Goal: Use online tool/utility: Utilize a website feature to perform a specific function

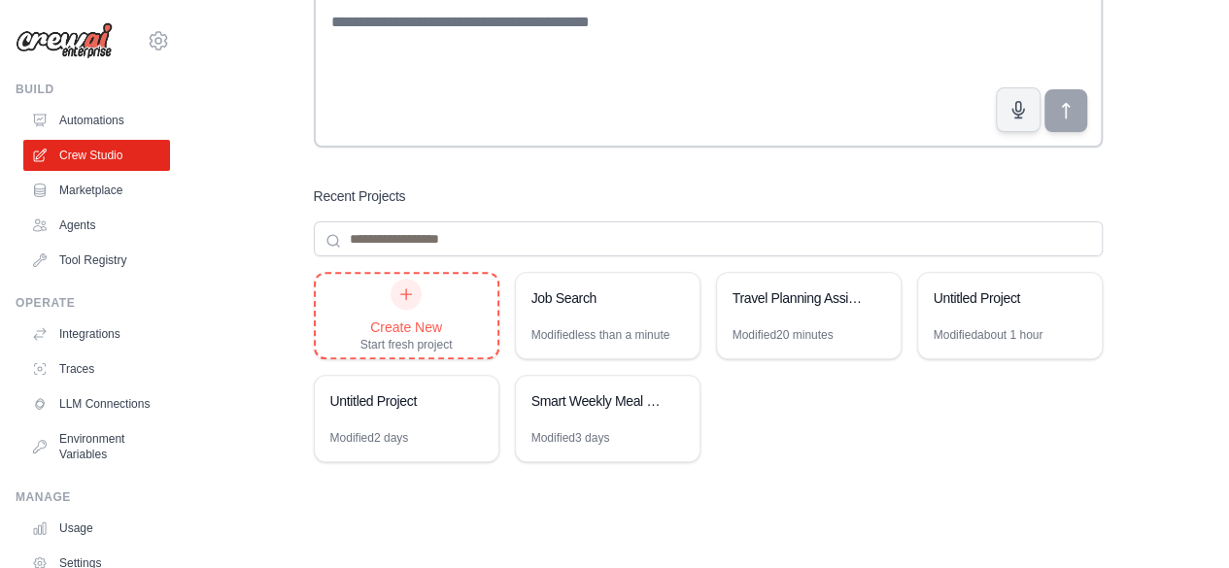
drag, startPoint x: 0, startPoint y: 0, endPoint x: 403, endPoint y: 296, distance: 500.2
click at [403, 296] on icon at bounding box center [406, 295] width 16 height 16
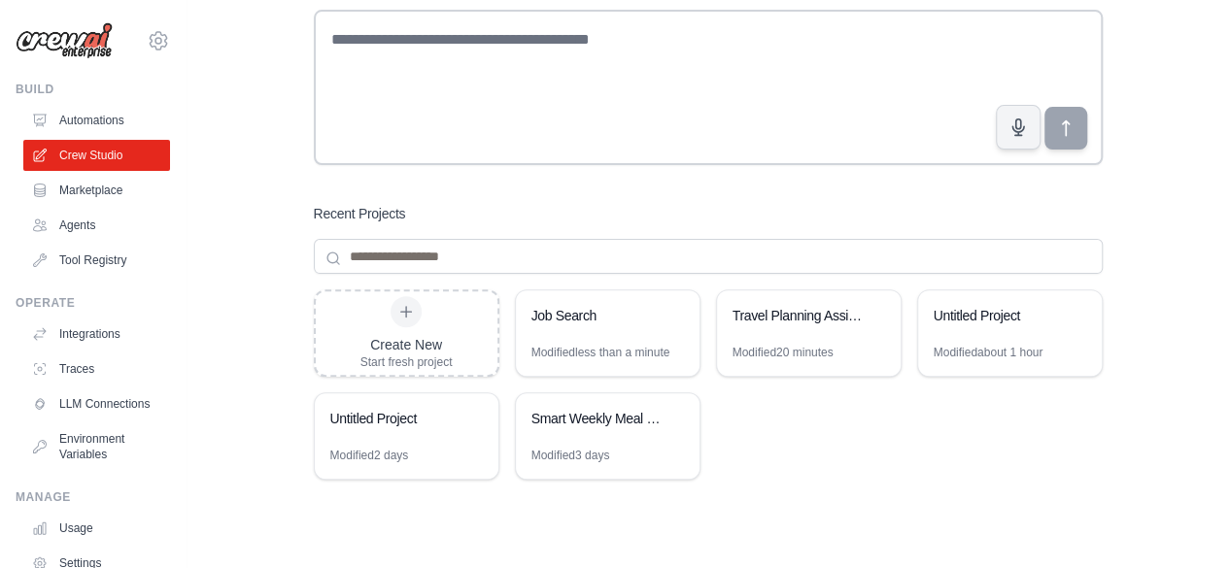
scroll to position [258, 0]
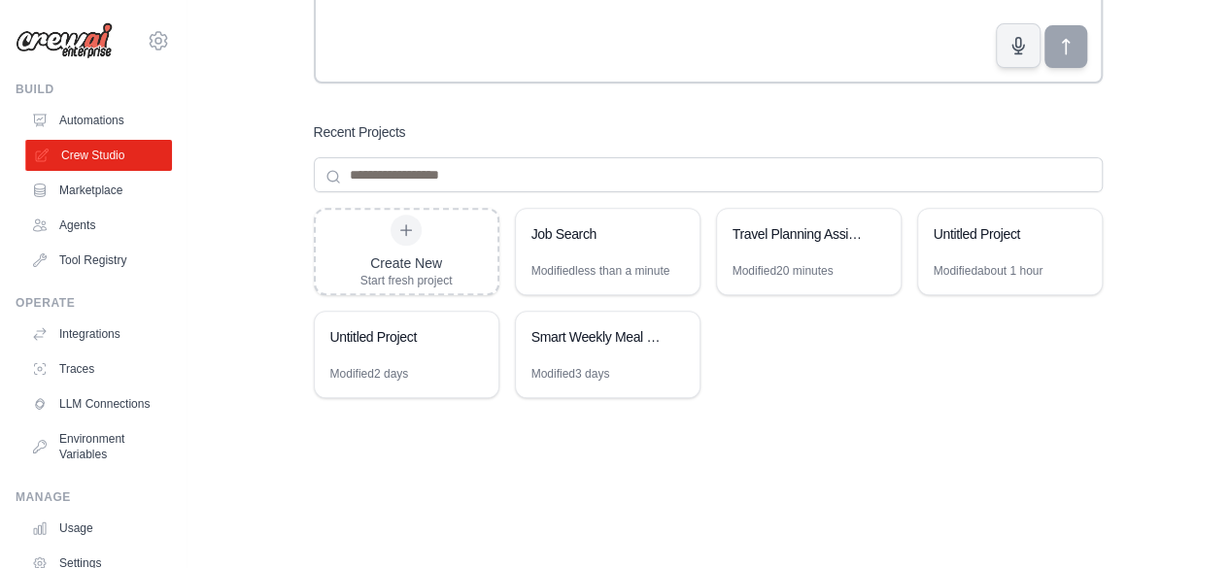
click at [71, 154] on link "Crew Studio" at bounding box center [98, 155] width 147 height 31
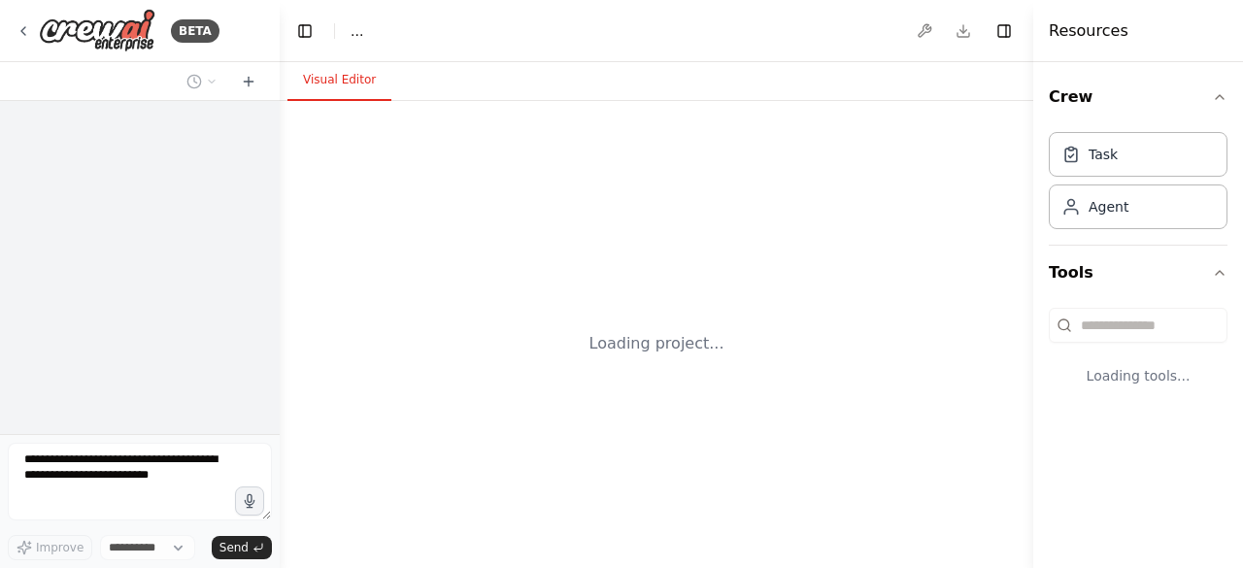
select select "****"
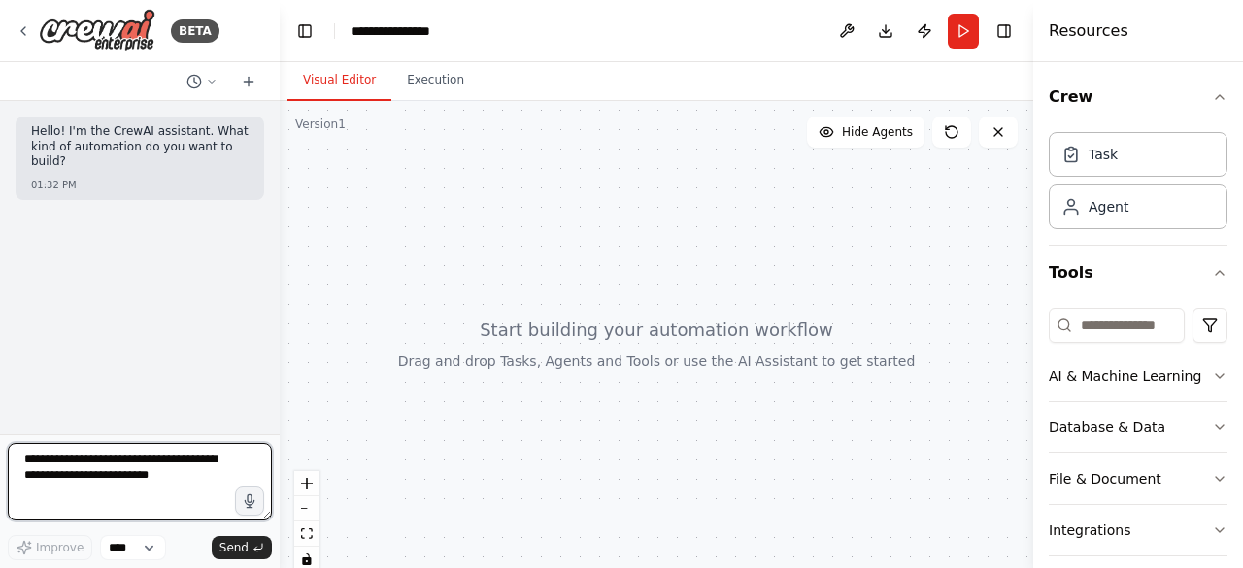
click at [70, 463] on textarea at bounding box center [140, 482] width 264 height 78
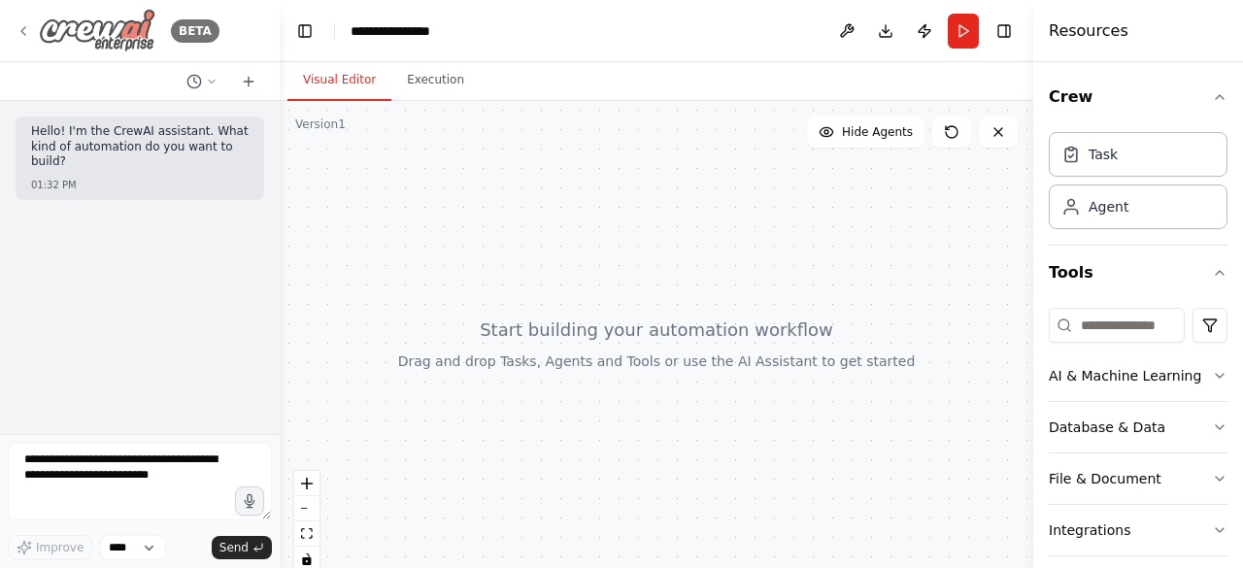
click at [29, 30] on icon at bounding box center [24, 31] width 16 height 16
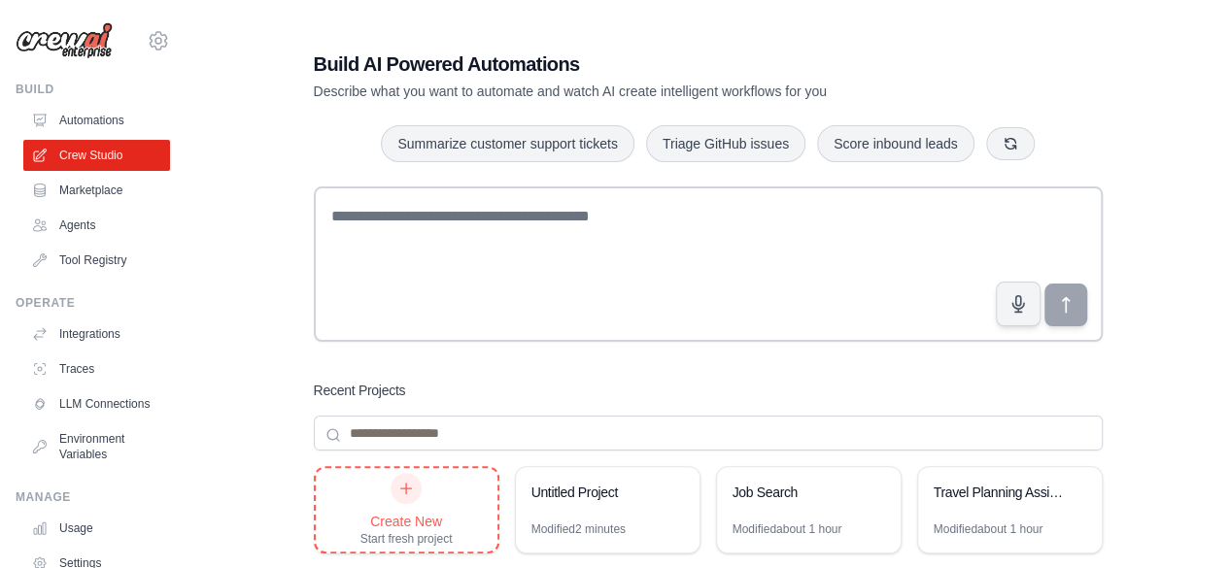
click at [412, 483] on icon at bounding box center [406, 489] width 16 height 16
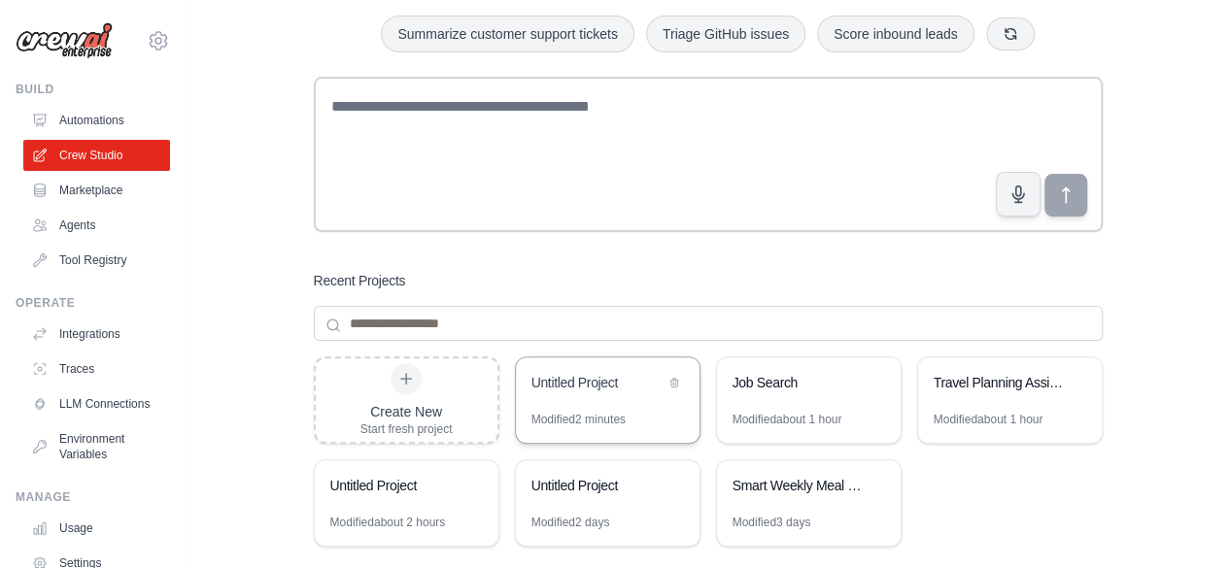
scroll to position [194, 0]
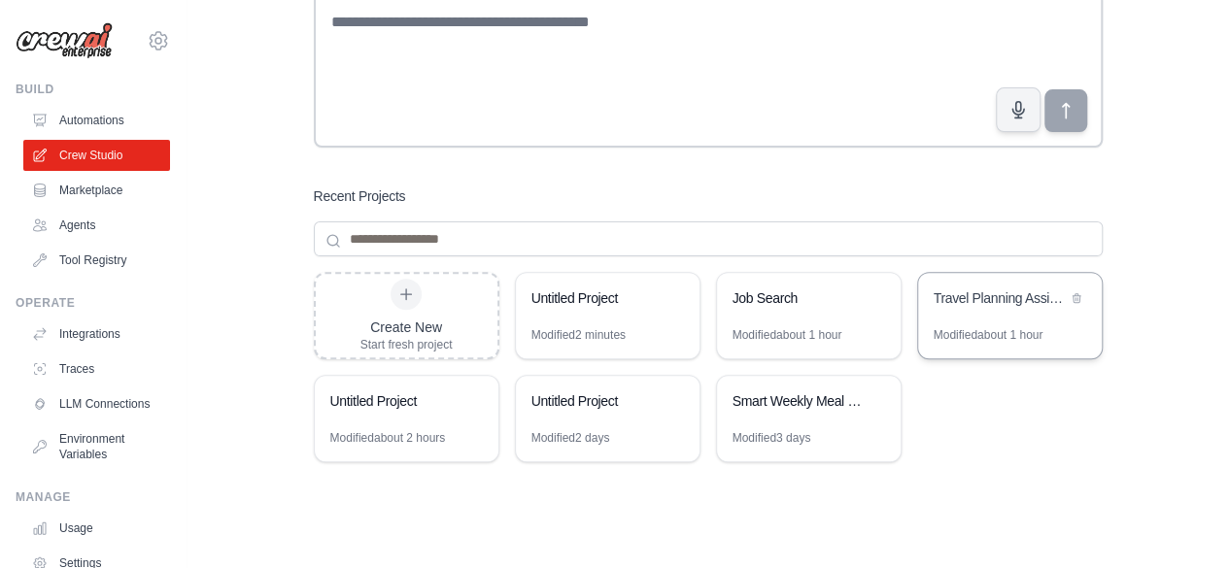
click at [977, 295] on div "Travel Planning Assistant" at bounding box center [999, 297] width 133 height 19
click at [767, 294] on div "Job Search" at bounding box center [798, 297] width 133 height 19
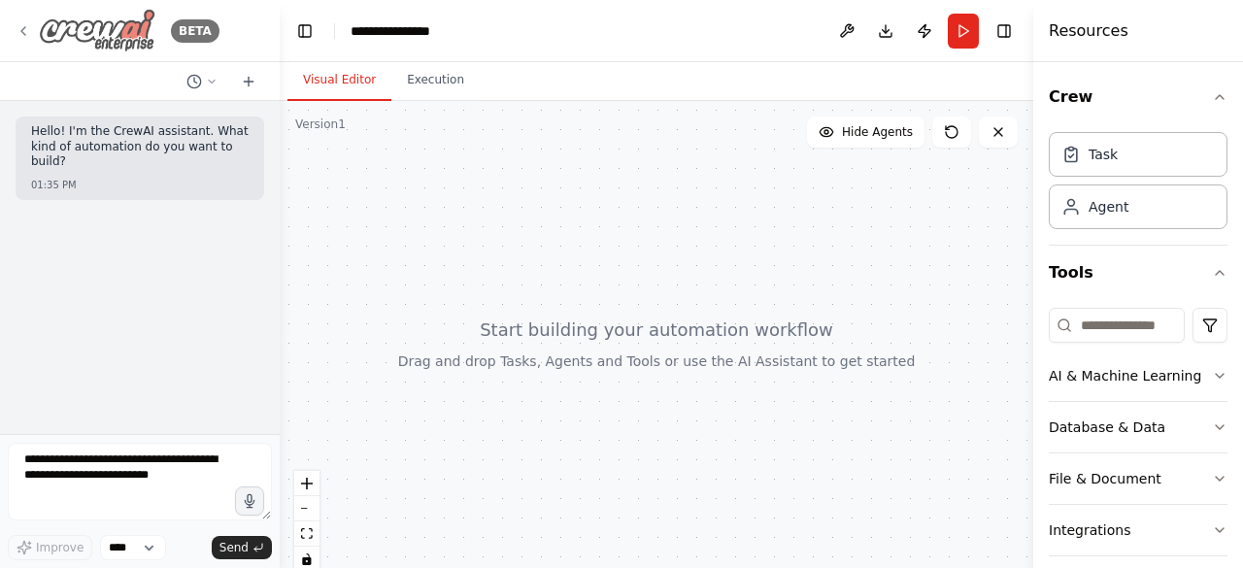
click at [21, 35] on icon at bounding box center [24, 31] width 16 height 16
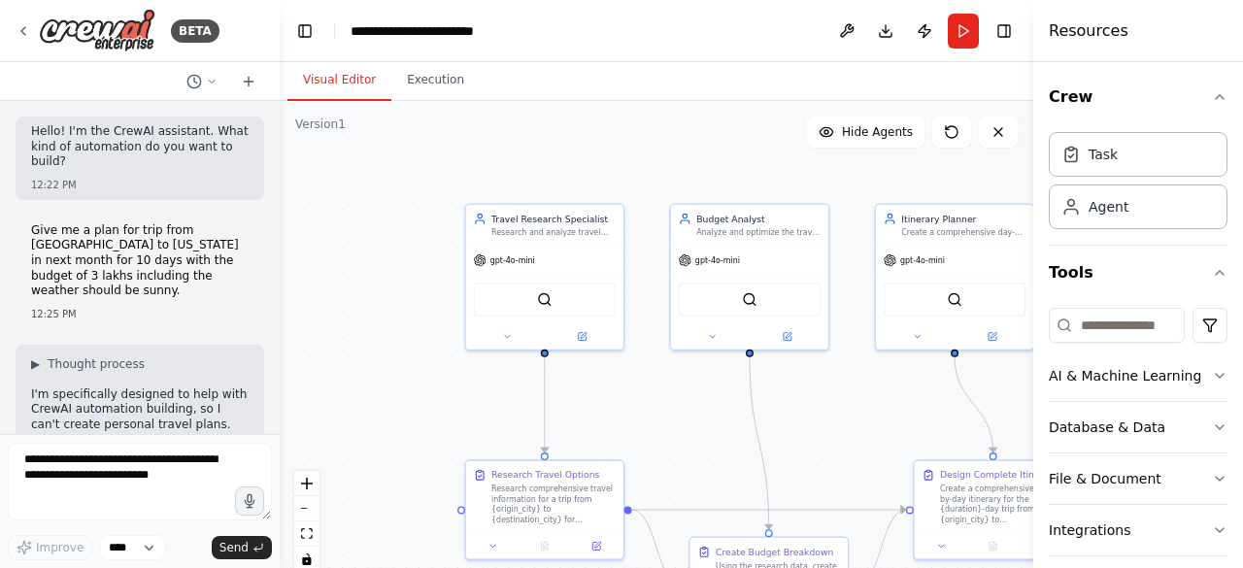
scroll to position [2512, 0]
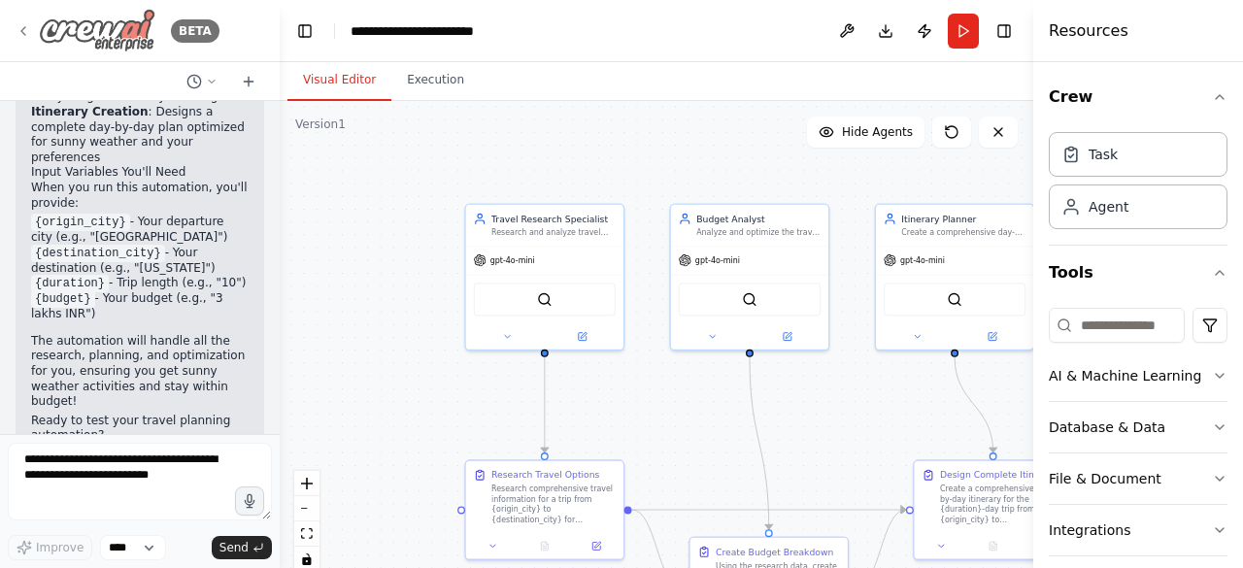
click at [25, 25] on icon at bounding box center [24, 31] width 16 height 16
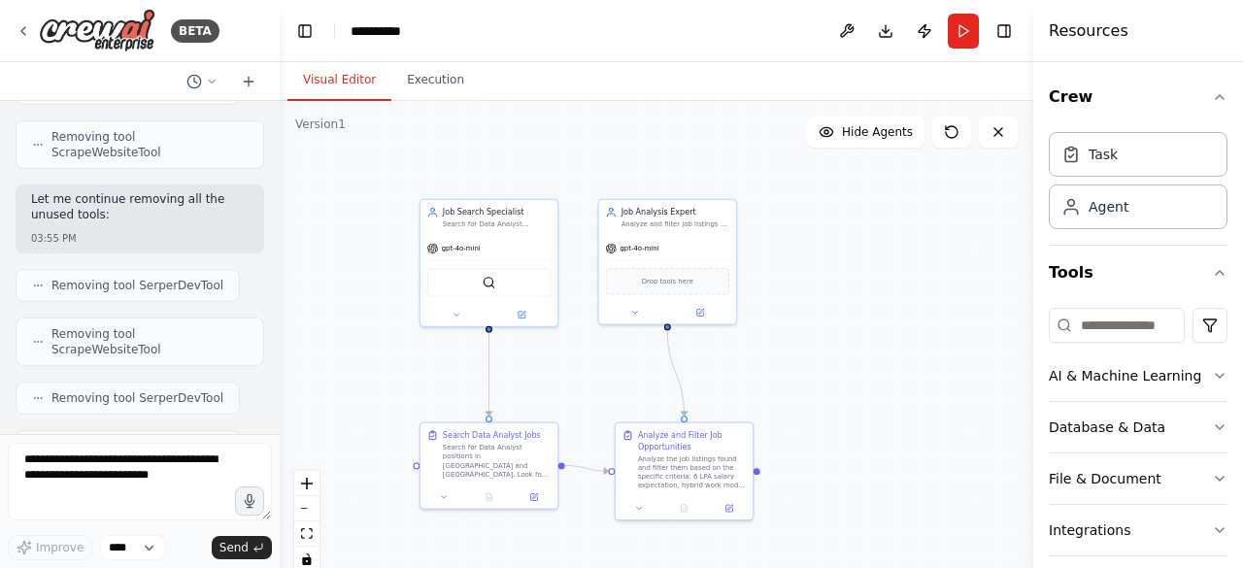
scroll to position [3590, 0]
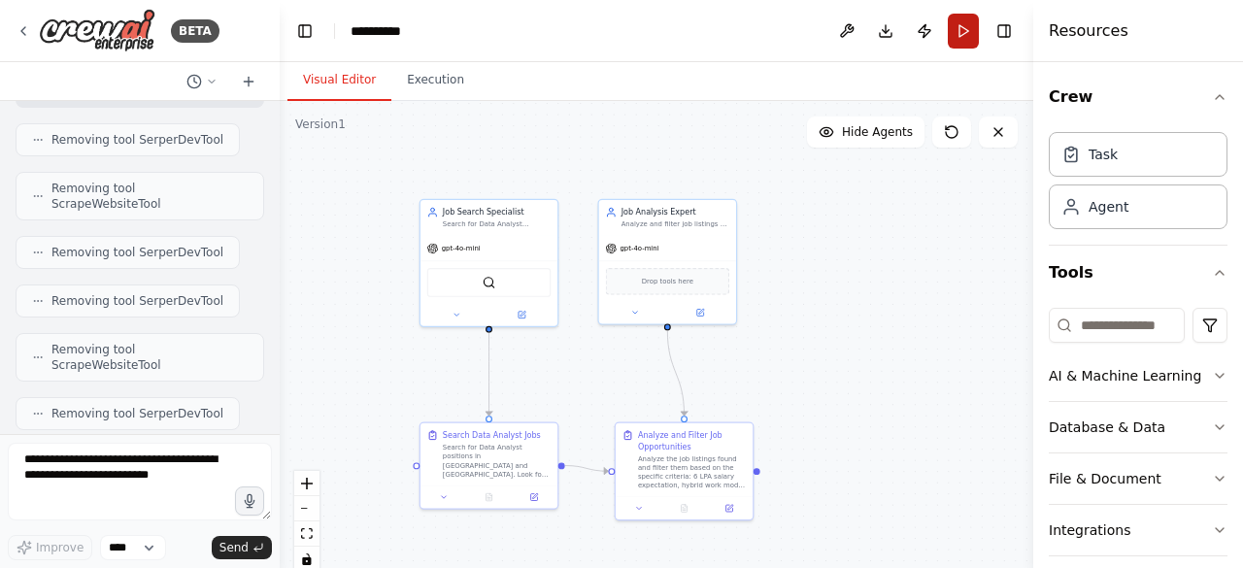
click at [961, 26] on button "Run" at bounding box center [963, 31] width 31 height 35
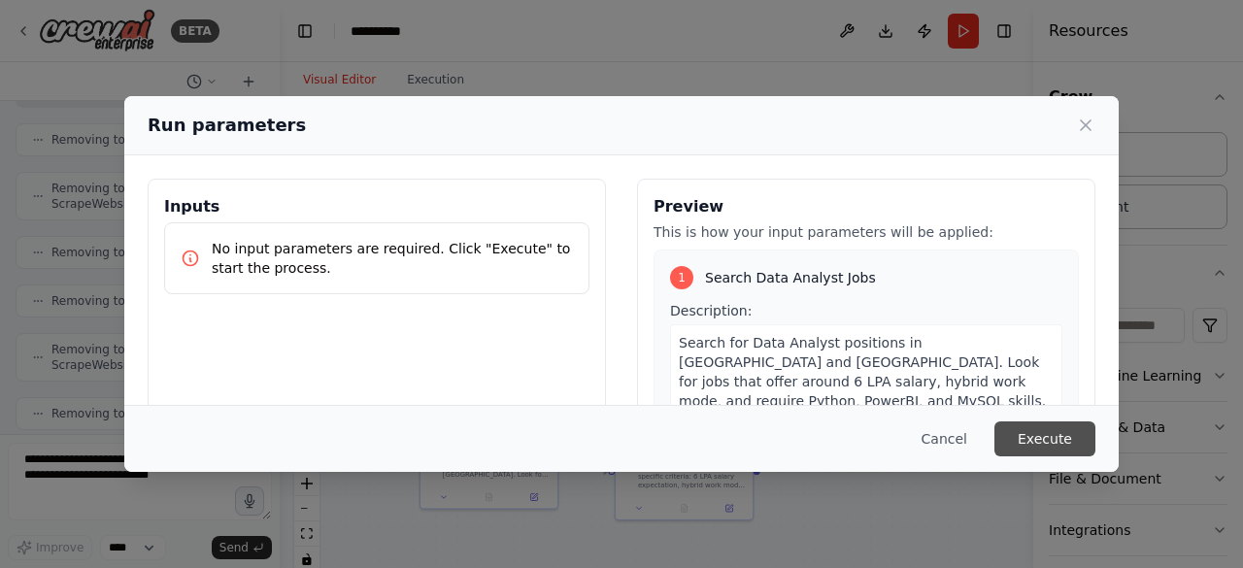
click at [1059, 435] on button "Execute" at bounding box center [1045, 439] width 101 height 35
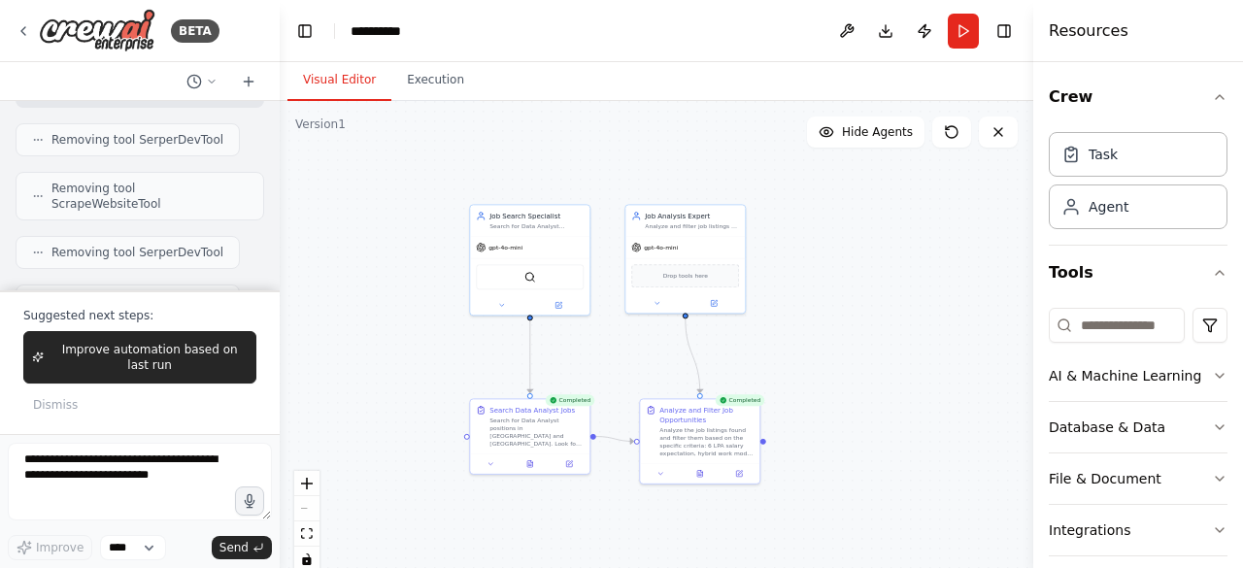
click at [1105, 11] on div "Resources" at bounding box center [1138, 31] width 210 height 62
